Goal: Check status: Check status

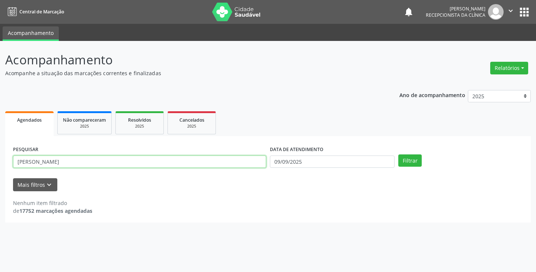
drag, startPoint x: 0, startPoint y: 0, endPoint x: 226, endPoint y: 166, distance: 280.2
click at [226, 166] on input "[PERSON_NAME]" at bounding box center [139, 162] width 253 height 13
click at [398, 155] on button "Filtrar" at bounding box center [409, 161] width 23 height 13
click at [252, 156] on input "joISAB" at bounding box center [139, 162] width 253 height 13
type input "j"
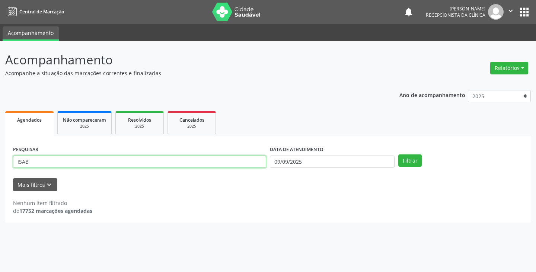
type input "ISAB"
click at [398, 155] on button "Filtrar" at bounding box center [409, 161] width 23 height 13
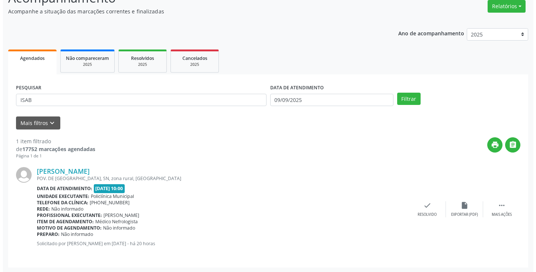
scroll to position [63, 0]
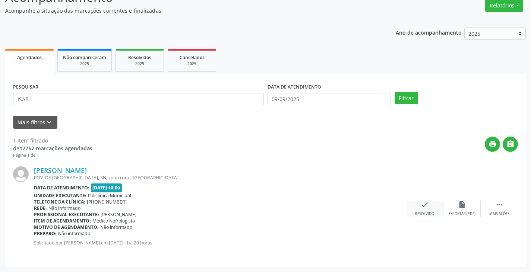
click at [426, 205] on icon "check" at bounding box center [424, 205] width 8 height 8
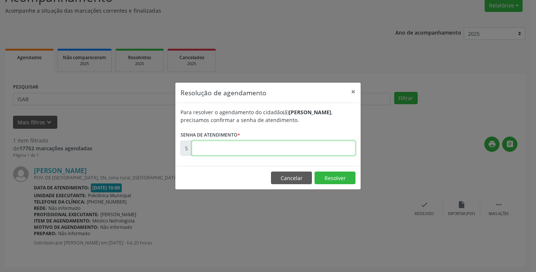
click at [307, 149] on input "text" at bounding box center [274, 148] width 164 height 15
type input "00000175"
click at [292, 175] on button "Cancelar" at bounding box center [291, 178] width 41 height 13
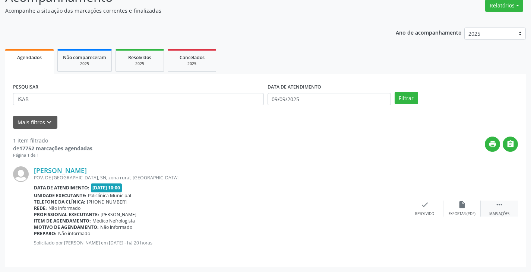
click at [492, 201] on div " Mais ações" at bounding box center [498, 209] width 37 height 16
click at [384, 211] on div "print Imprimir" at bounding box center [387, 209] width 37 height 16
click at [314, 208] on icon "check" at bounding box center [313, 205] width 8 height 8
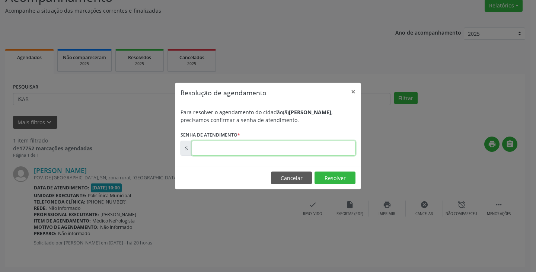
click at [232, 144] on input "text" at bounding box center [274, 148] width 164 height 15
paste input "00175846"
type input "00175846"
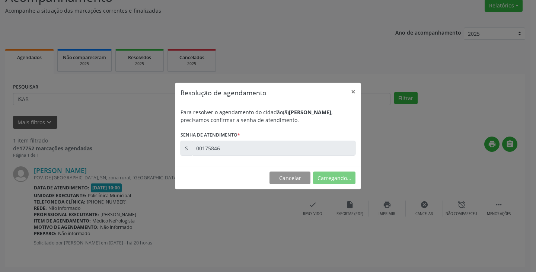
scroll to position [0, 0]
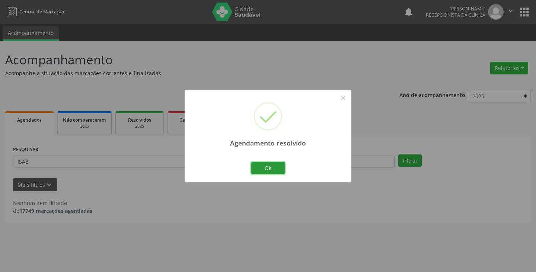
drag, startPoint x: 268, startPoint y: 171, endPoint x: 325, endPoint y: 77, distance: 110.4
click at [269, 170] on button "Ok" at bounding box center [268, 168] width 34 height 13
